Goal: Answer question/provide support

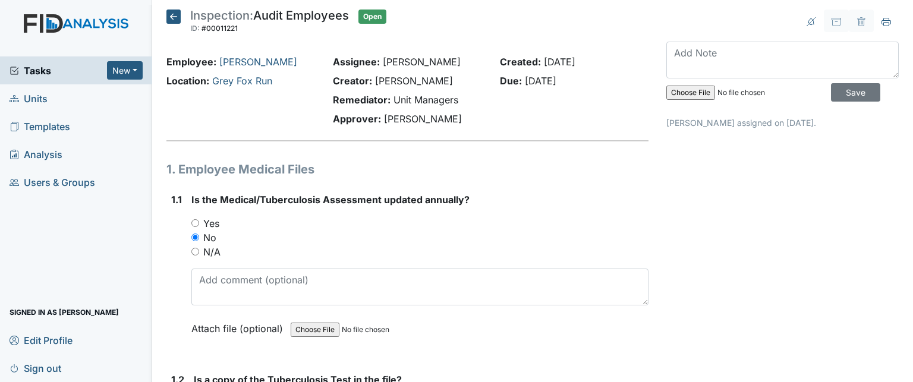
scroll to position [357, 0]
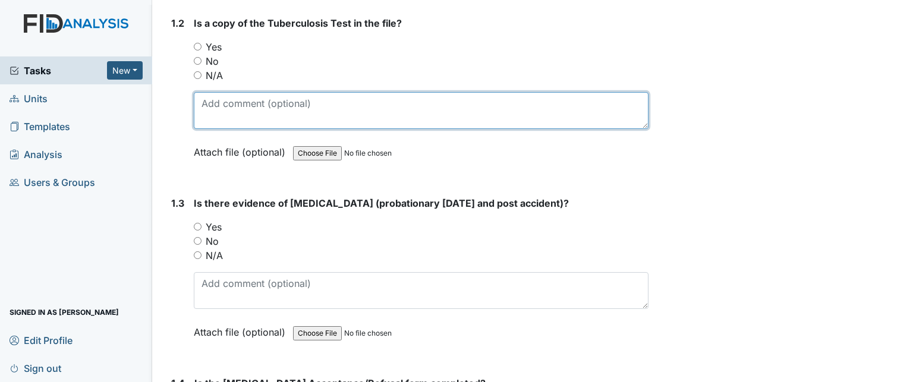
click at [368, 107] on textarea at bounding box center [421, 110] width 455 height 37
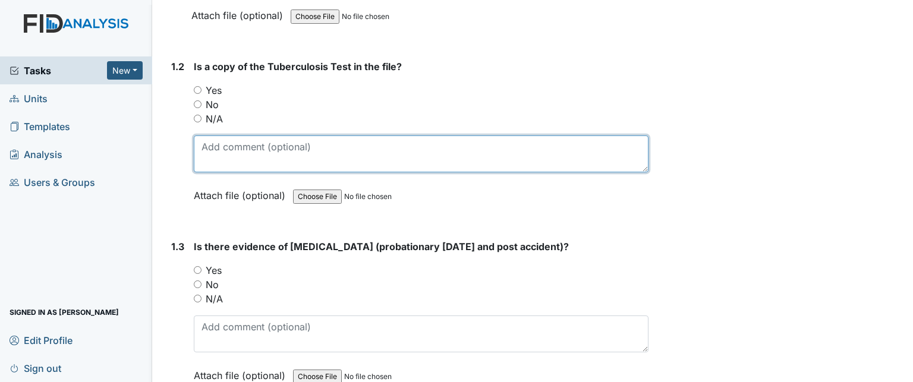
scroll to position [316, 0]
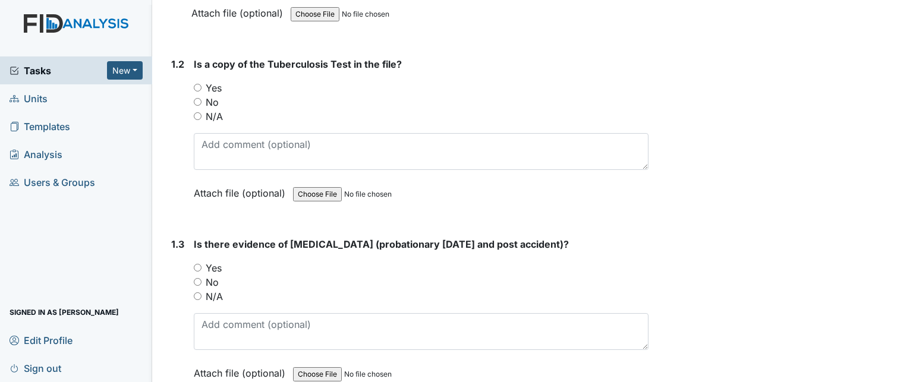
click at [201, 86] on input "Yes" at bounding box center [198, 88] width 8 height 8
radio input "true"
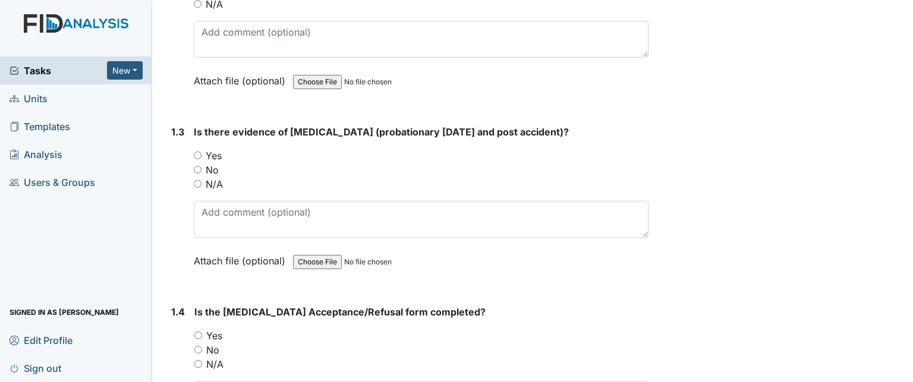
scroll to position [448, 0]
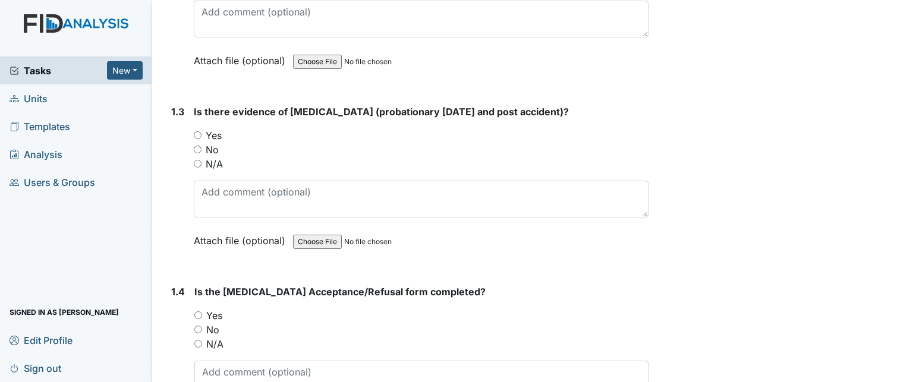
click at [199, 133] on input "Yes" at bounding box center [198, 135] width 8 height 8
radio input "true"
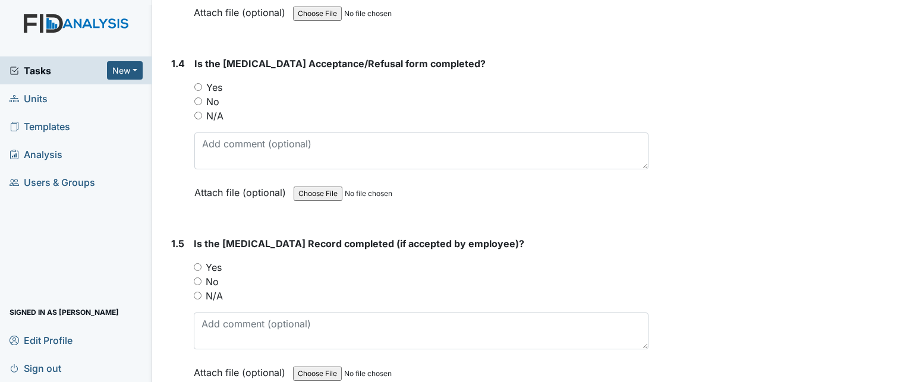
scroll to position [692, 0]
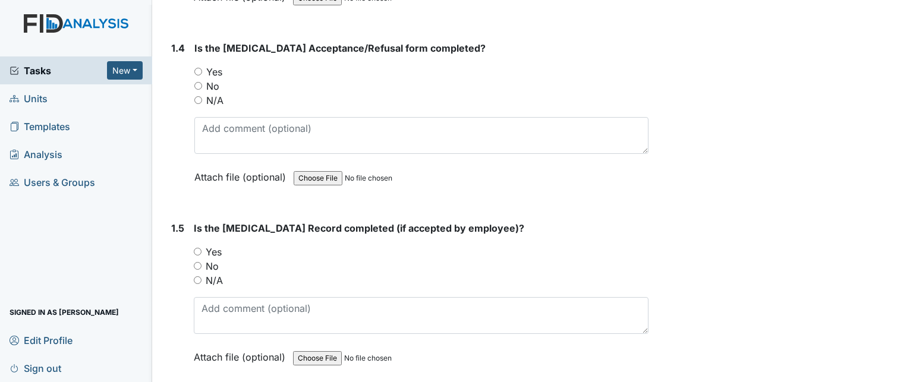
click at [199, 68] on input "Yes" at bounding box center [198, 72] width 8 height 8
radio input "true"
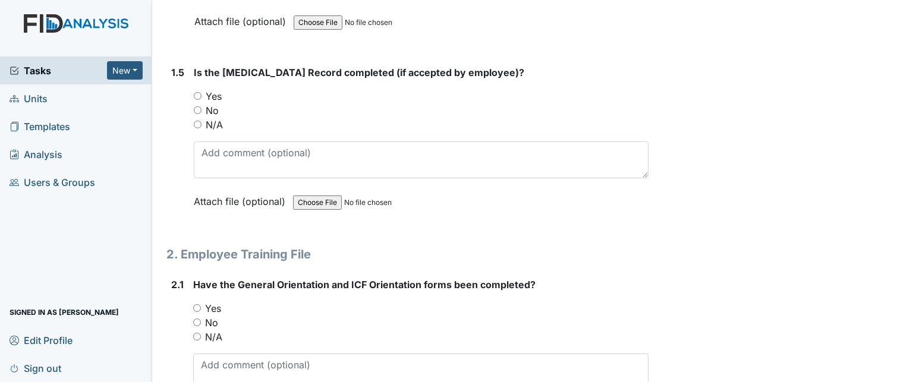
scroll to position [849, 0]
click at [213, 122] on label "N/A" at bounding box center [214, 123] width 17 height 14
click at [201, 122] on input "N/A" at bounding box center [198, 123] width 8 height 8
radio input "true"
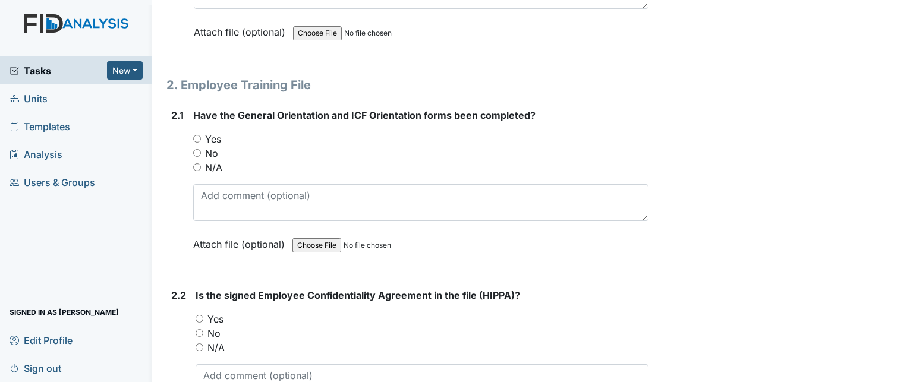
scroll to position [1076, 0]
